Goal: Task Accomplishment & Management: Use online tool/utility

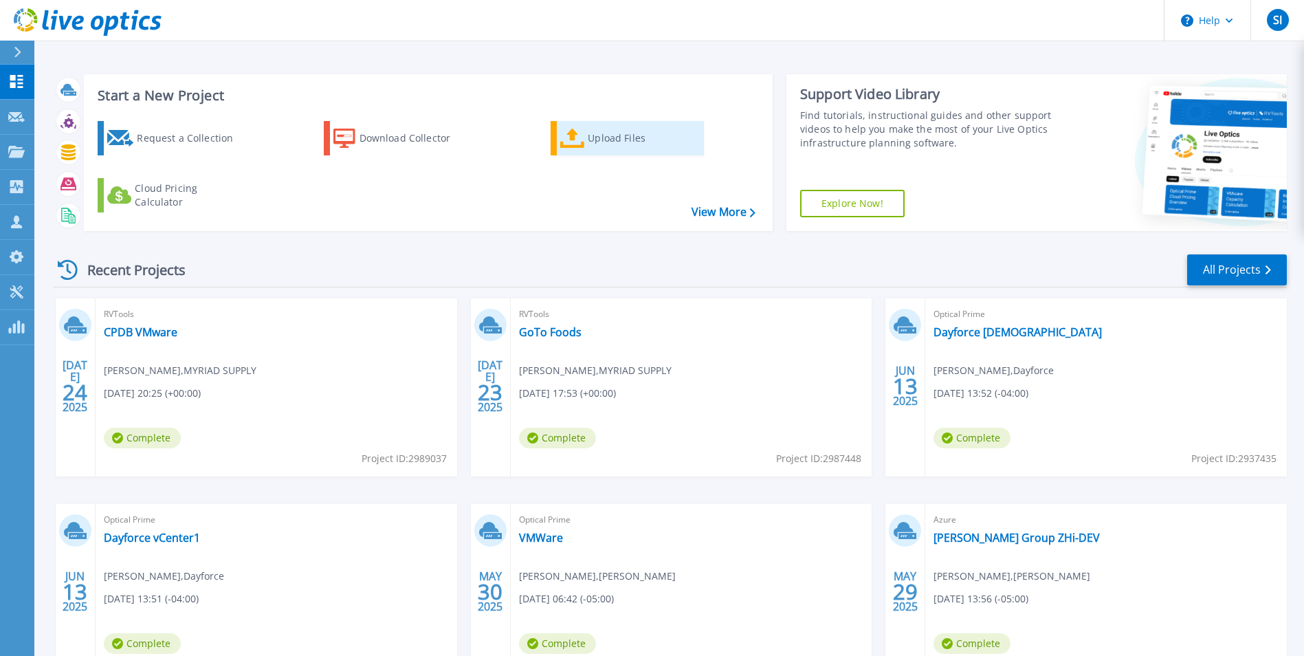
click at [611, 129] on div "Upload Files" at bounding box center [643, 138] width 110 height 28
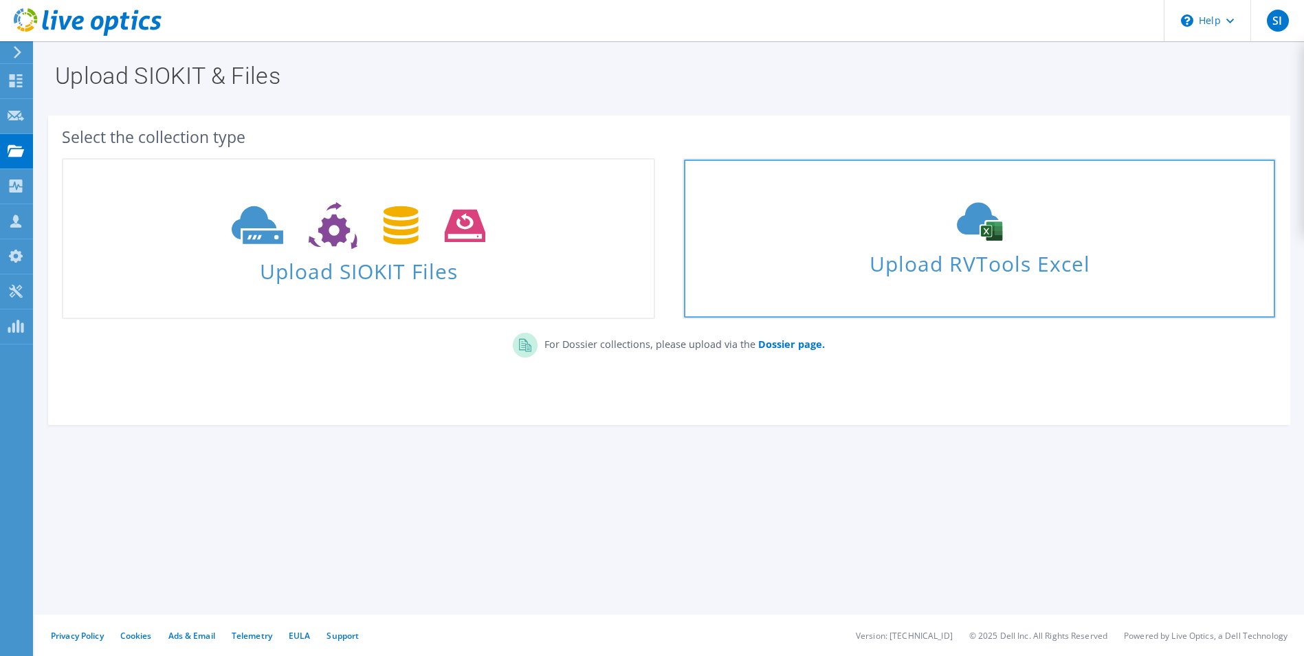
click at [971, 248] on span "Upload RVTools Excel" at bounding box center [979, 260] width 591 height 30
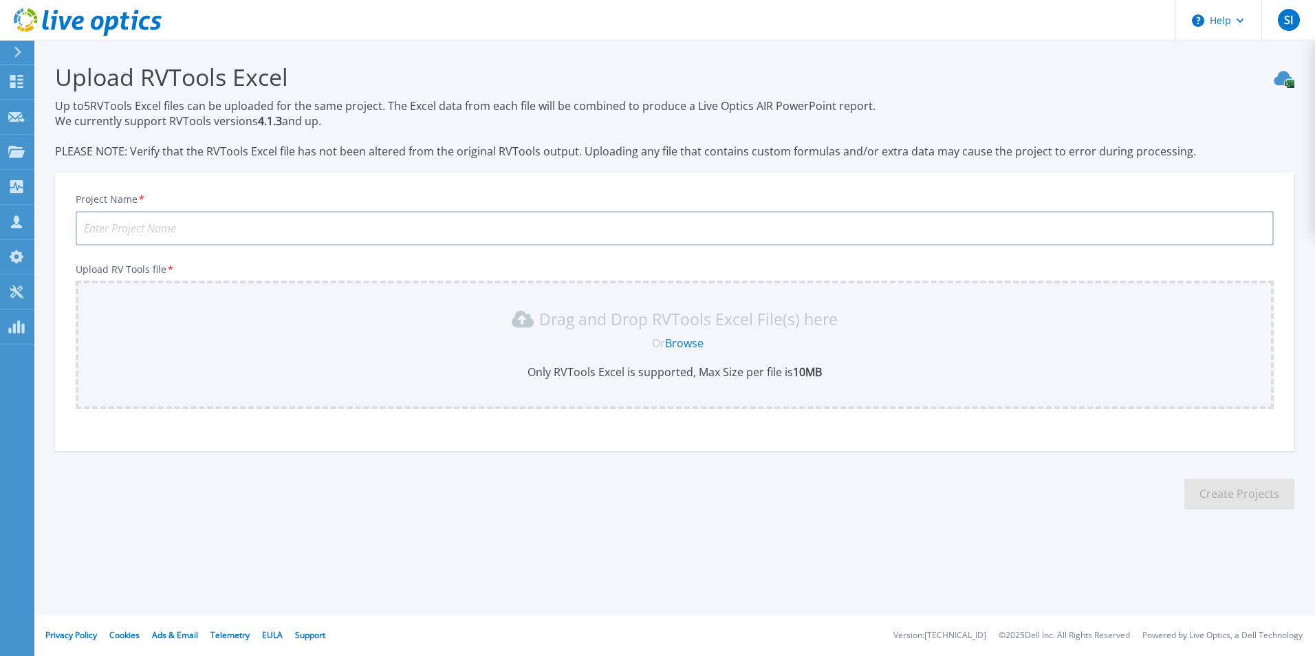
click at [160, 228] on input "Project Name *" at bounding box center [675, 228] width 1198 height 34
type input "Sirius XM - Broadcast Environments"
click at [674, 342] on link "Browse" at bounding box center [684, 343] width 39 height 15
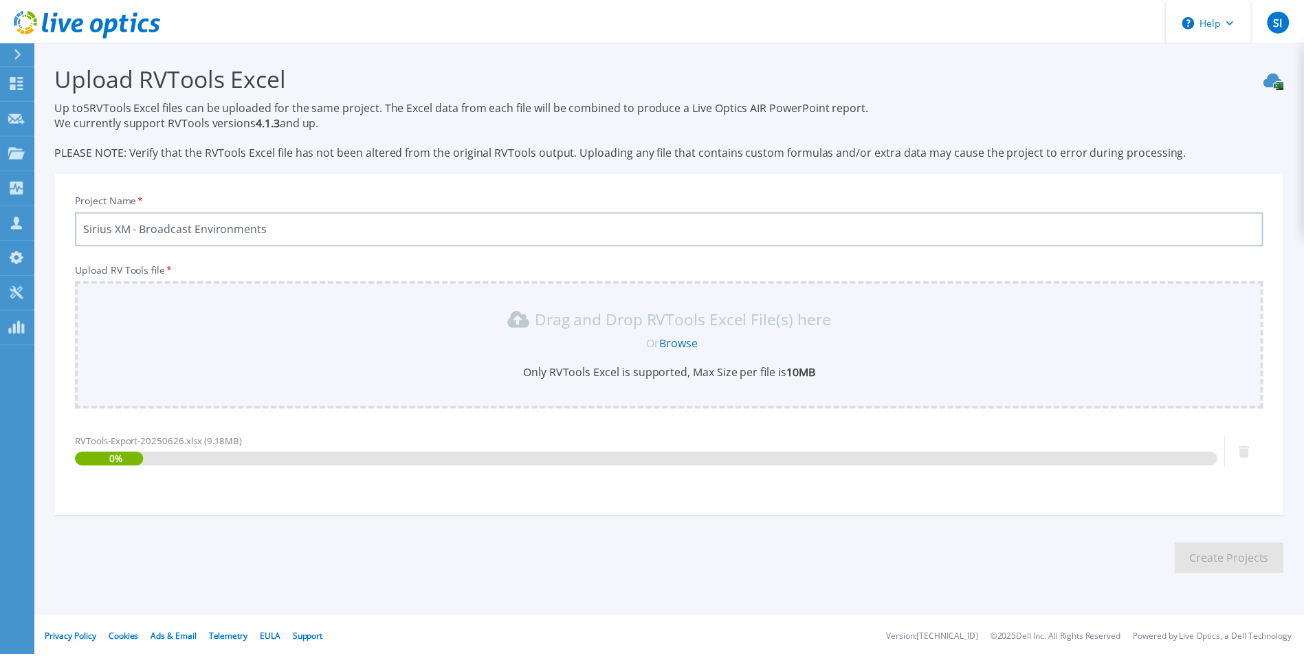
scroll to position [3, 0]
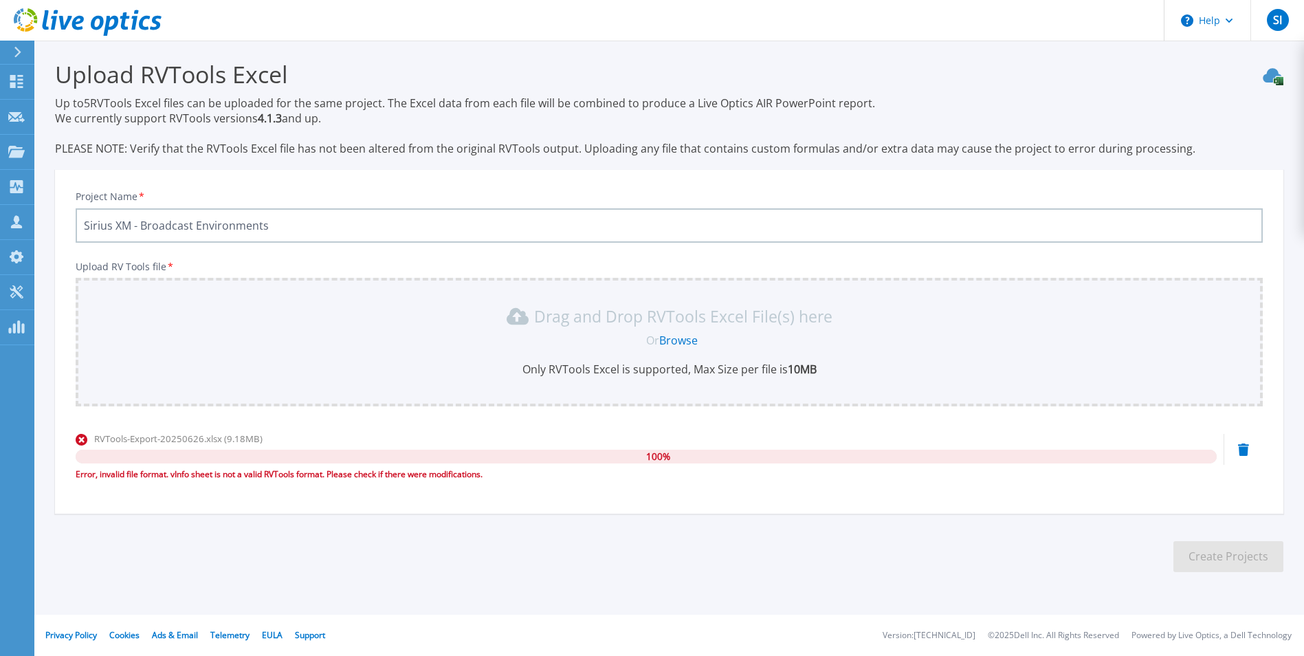
click at [681, 335] on link "Browse" at bounding box center [678, 340] width 39 height 15
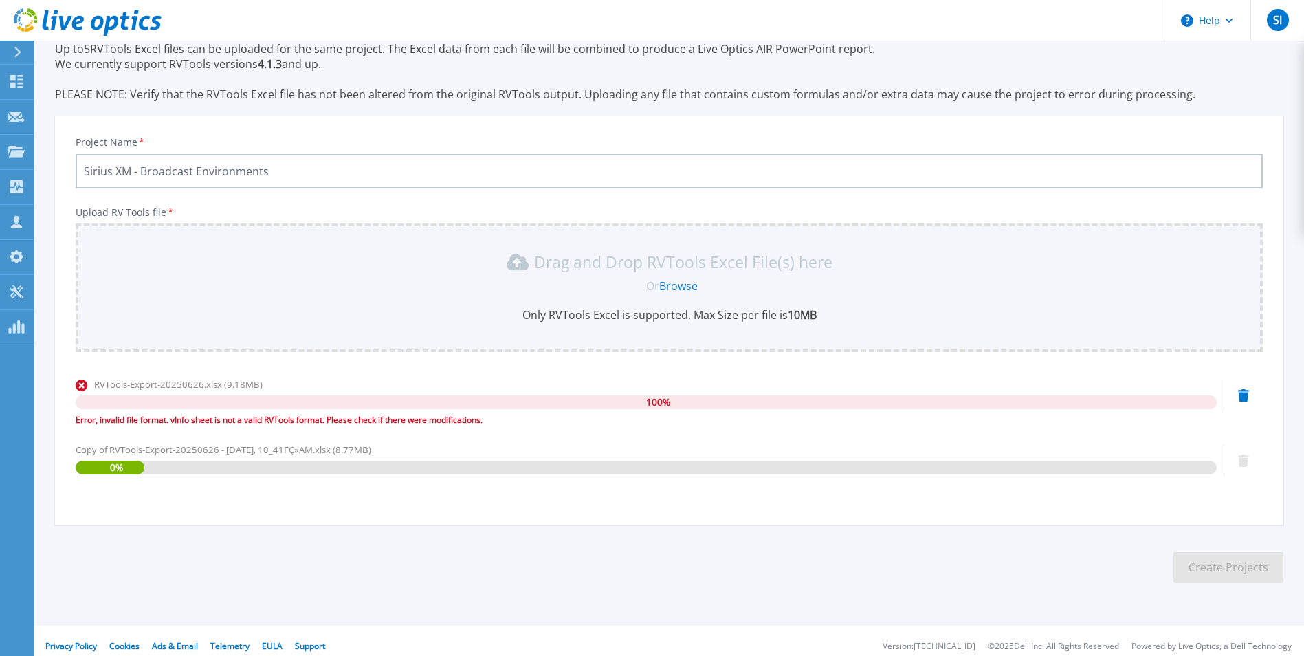
scroll to position [68, 0]
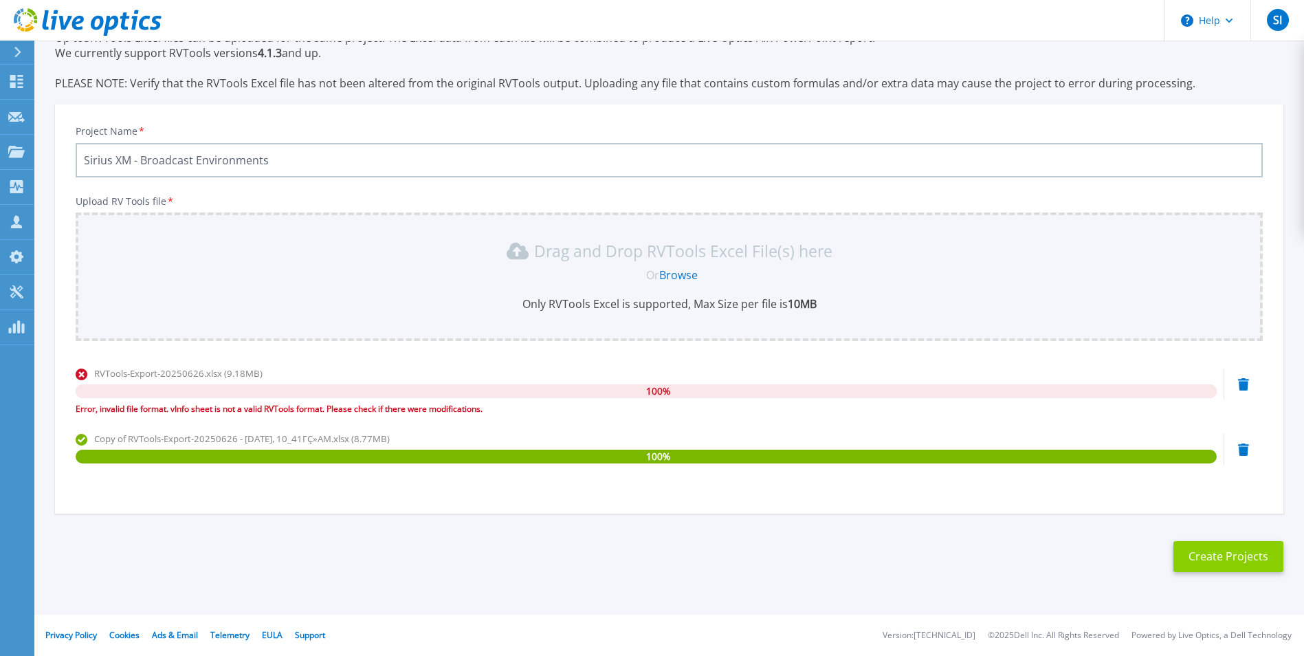
click at [1220, 556] on button "Create Projects" at bounding box center [1229, 556] width 110 height 31
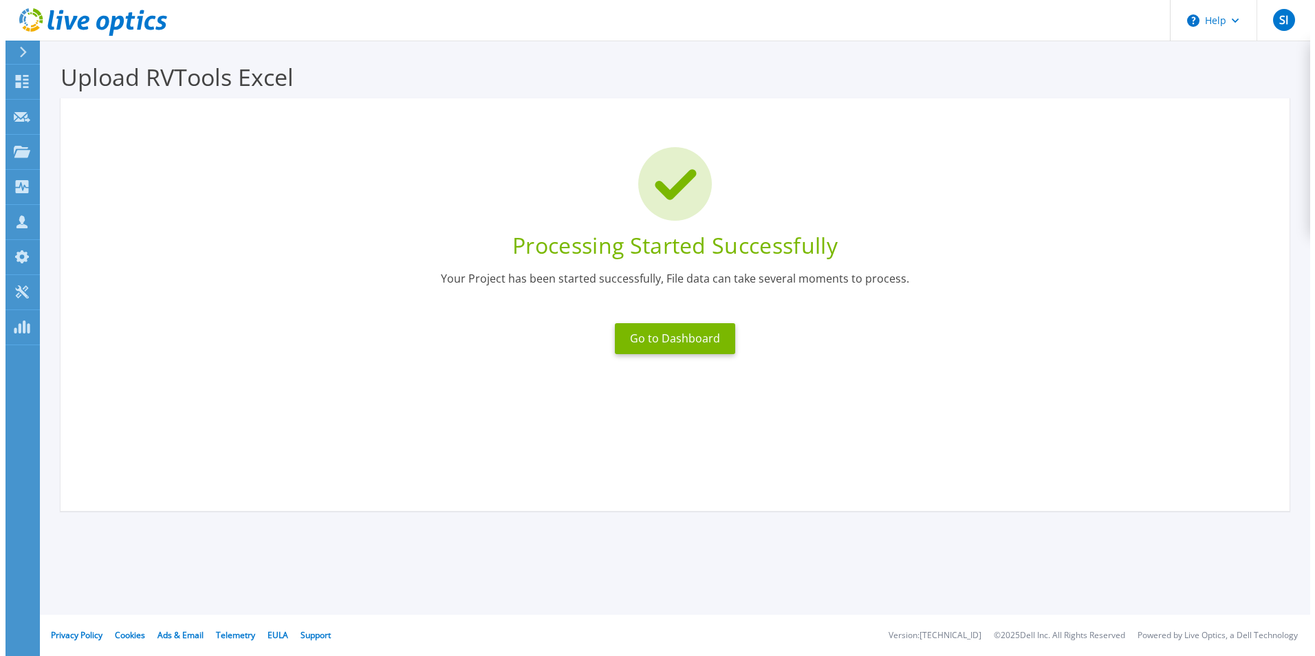
scroll to position [0, 0]
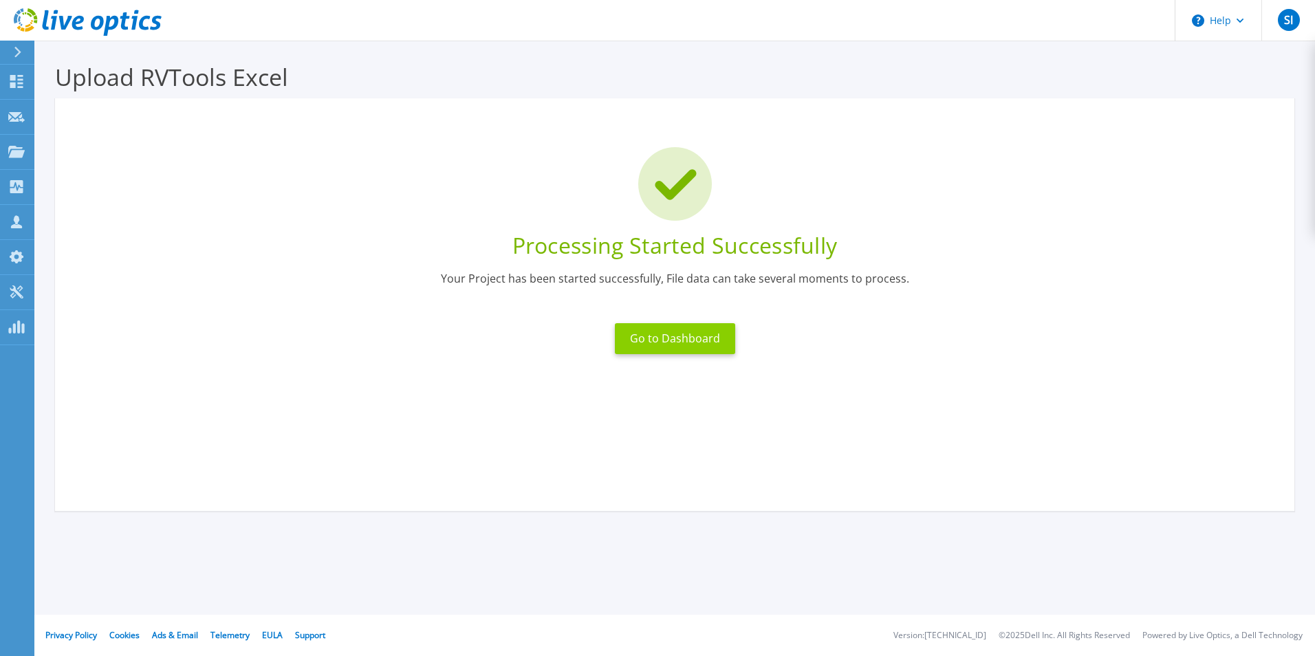
click at [691, 344] on button "Go to Dashboard" at bounding box center [675, 338] width 120 height 31
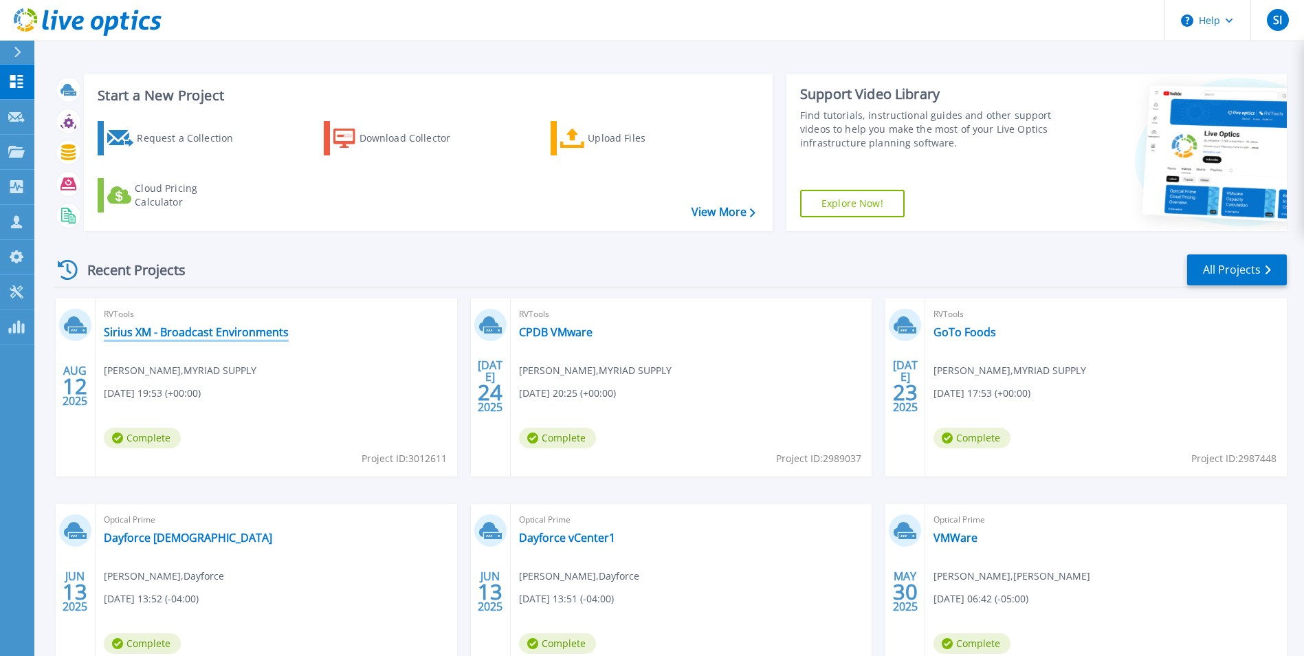
click at [215, 332] on link "Sirius XM - Broadcast Environments" at bounding box center [196, 332] width 185 height 14
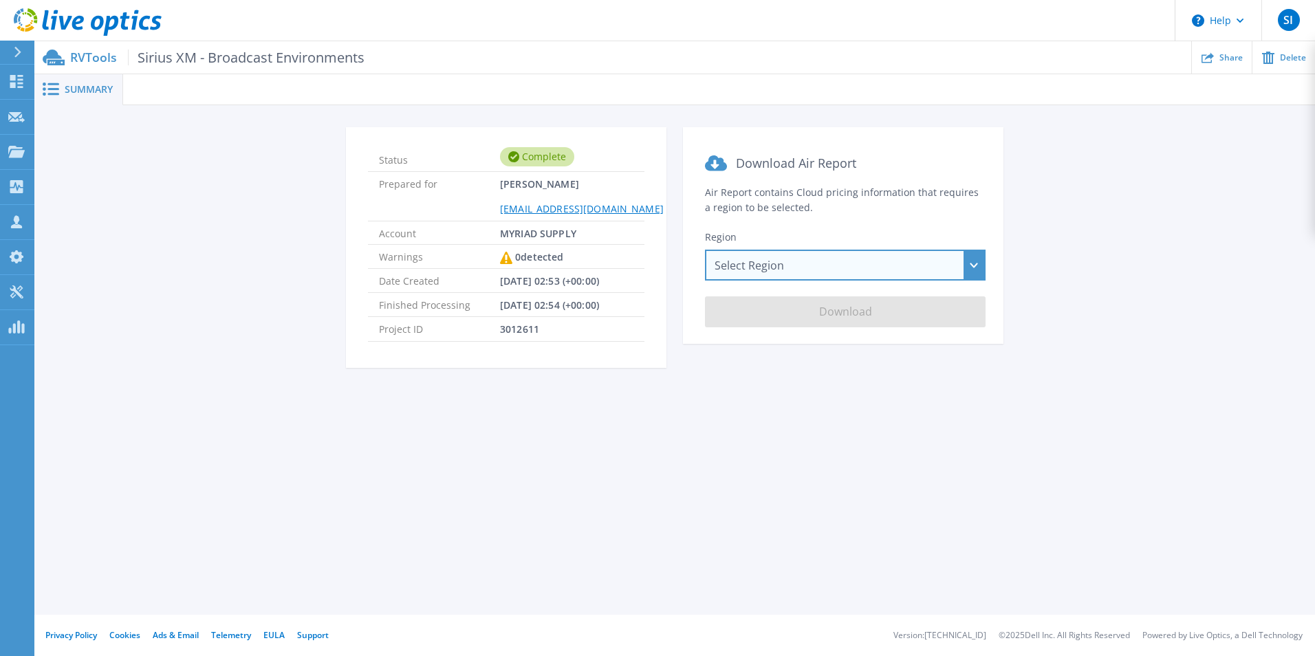
click at [857, 273] on div "Select Region [GEOGRAPHIC_DATA] ([GEOGRAPHIC_DATA]) [GEOGRAPHIC_DATA] ([GEOGRAP…" at bounding box center [845, 265] width 281 height 31
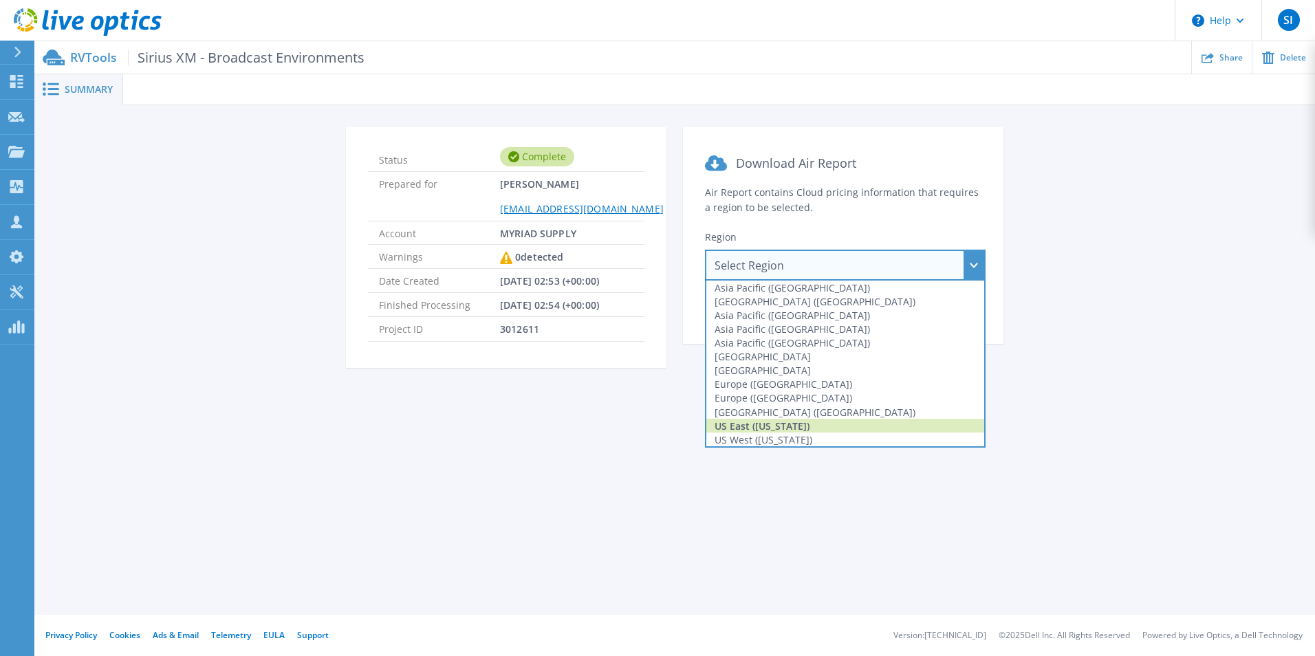
click at [799, 426] on div "US East ([US_STATE])" at bounding box center [845, 426] width 278 height 14
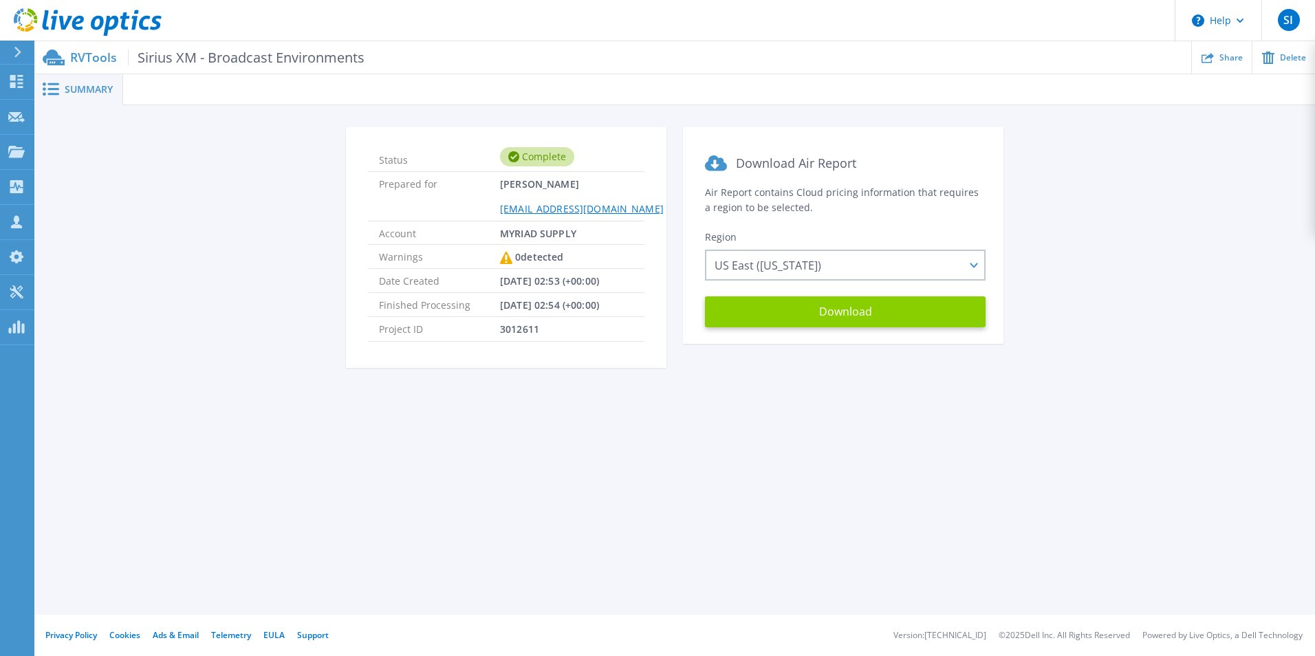
click at [817, 310] on button "Download" at bounding box center [845, 311] width 281 height 31
